Goal: Transaction & Acquisition: Purchase product/service

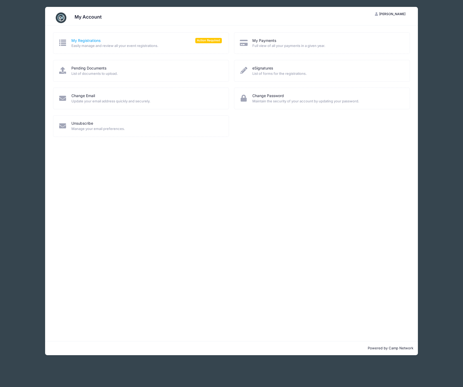
click at [97, 42] on link "My Registrations" at bounding box center [85, 41] width 29 height 6
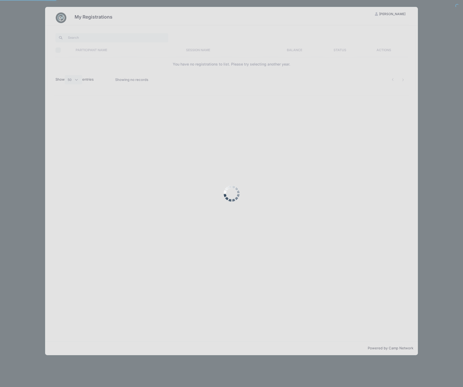
select select "50"
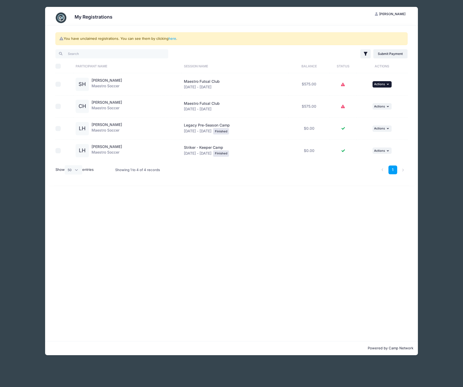
click at [380, 84] on span "Actions" at bounding box center [379, 84] width 11 height 4
click at [362, 106] on link "Submit Payment" at bounding box center [367, 106] width 48 height 10
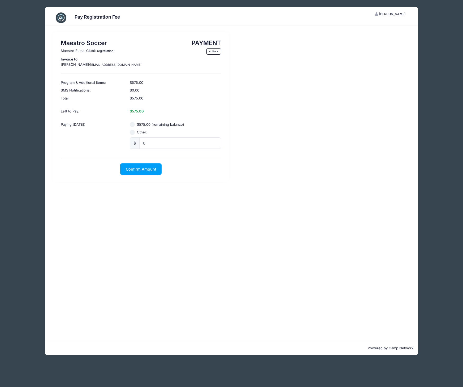
click at [132, 126] on input "$575.00 (remaining balance)" at bounding box center [132, 124] width 5 height 5
radio input "true"
click at [143, 170] on span "Confirm Amount" at bounding box center [141, 169] width 31 height 5
click at [143, 169] on button "Pay with Card" at bounding box center [141, 169] width 36 height 11
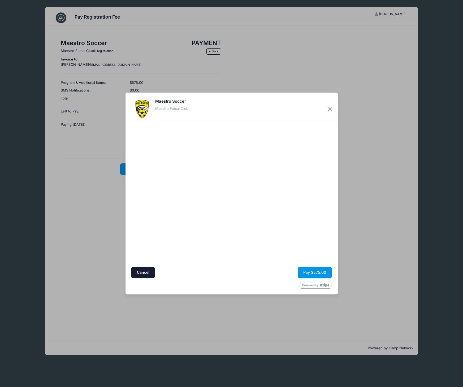
click at [320, 272] on button "Pay $575.00" at bounding box center [315, 272] width 34 height 11
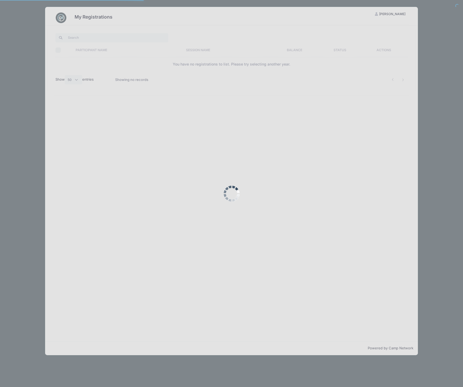
select select "50"
